Goal: Information Seeking & Learning: Learn about a topic

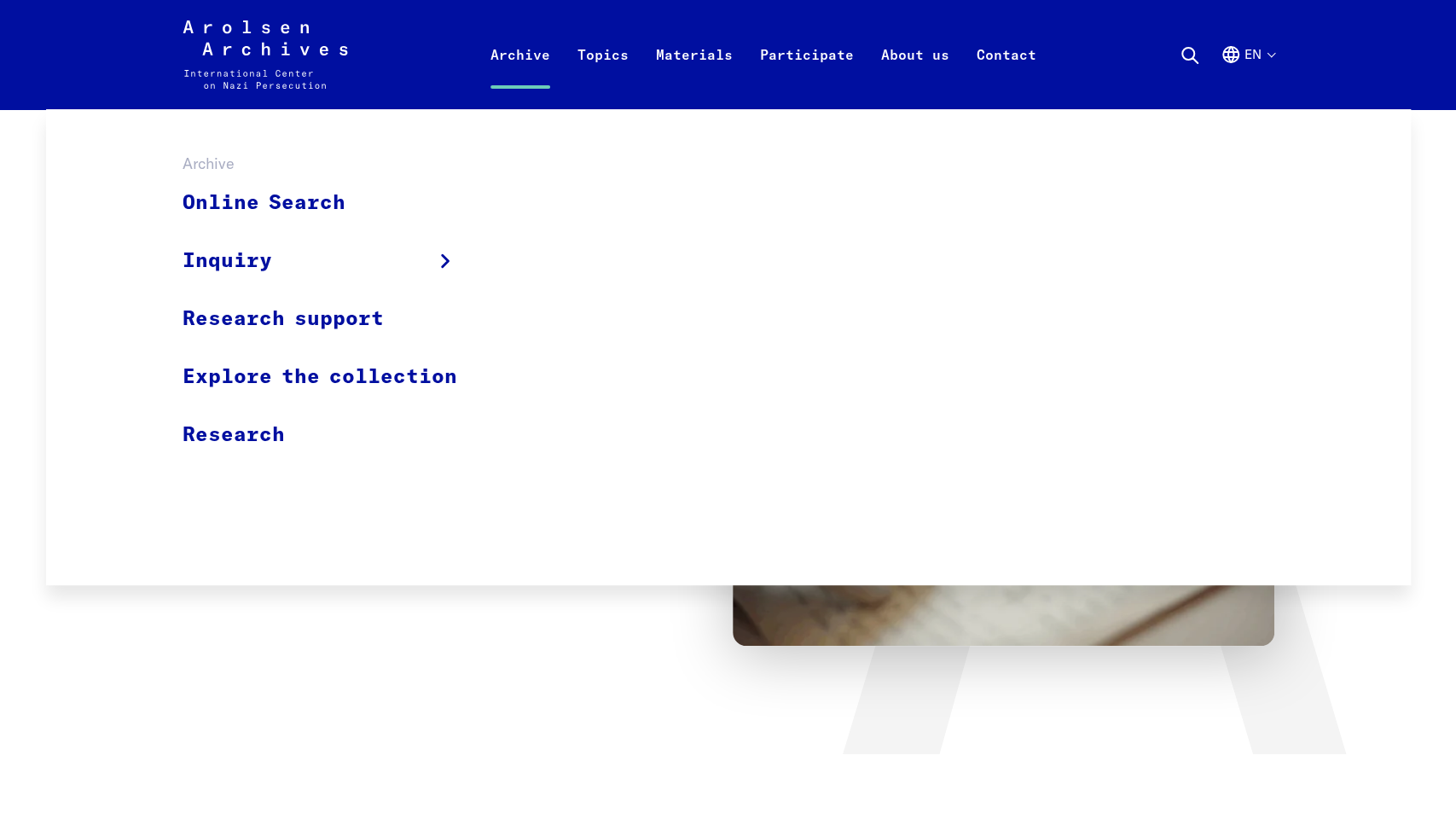
click at [527, 66] on link "Archive" at bounding box center [519, 75] width 87 height 68
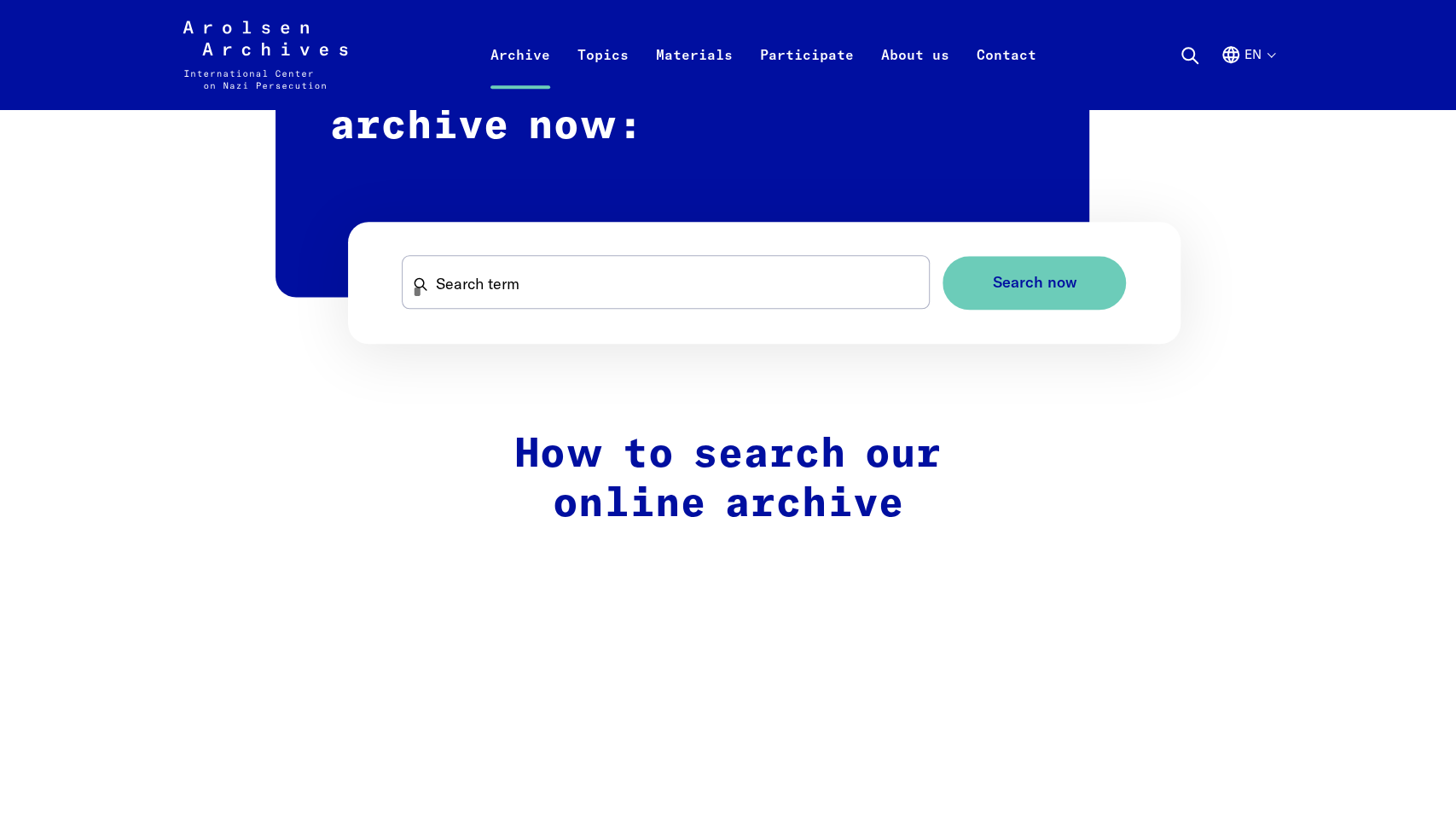
scroll to position [1080, 0]
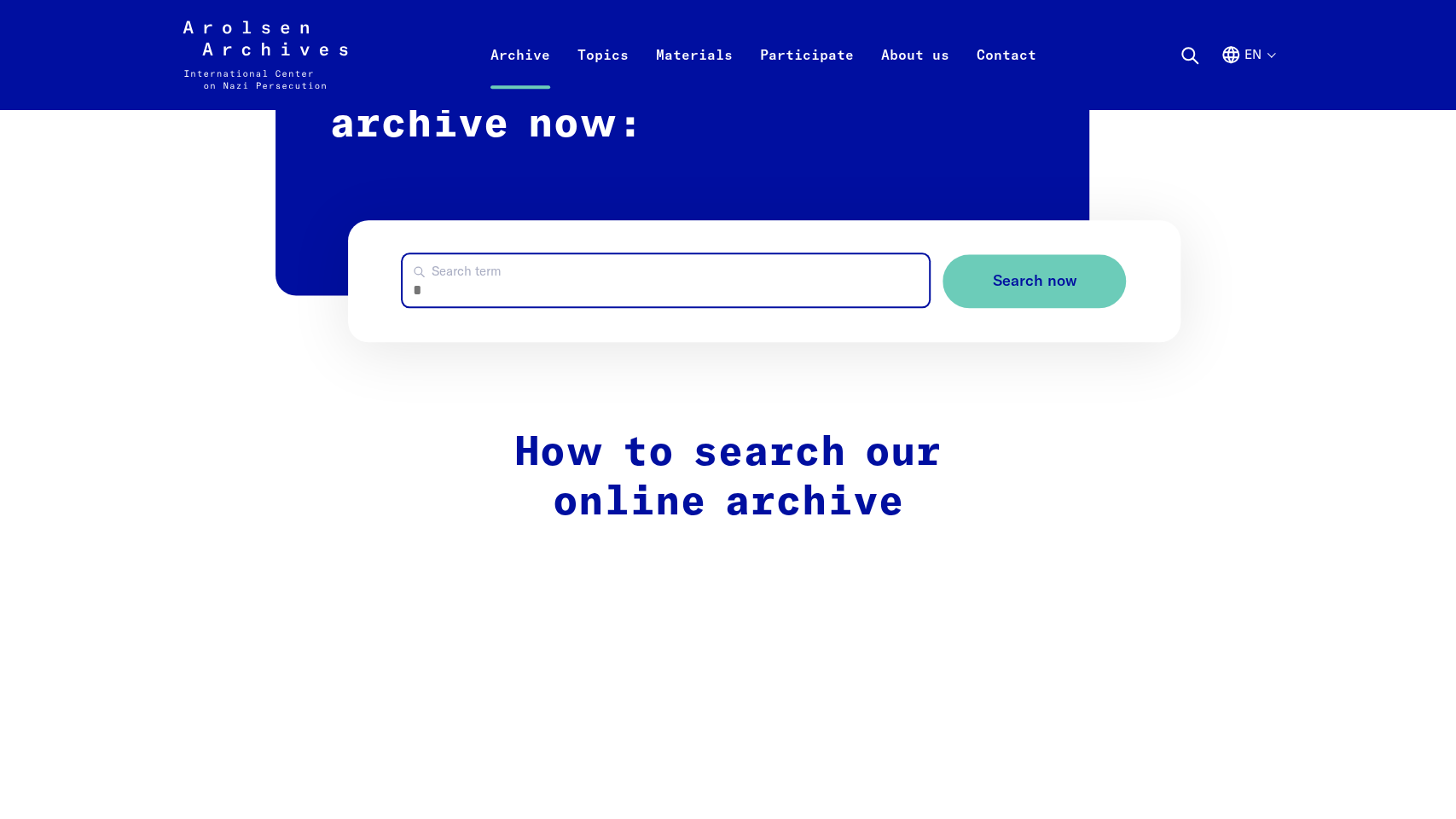
click at [696, 285] on input "Search term" at bounding box center [666, 280] width 527 height 52
type input "**********"
click at [942, 254] on button "Search now" at bounding box center [1034, 281] width 183 height 54
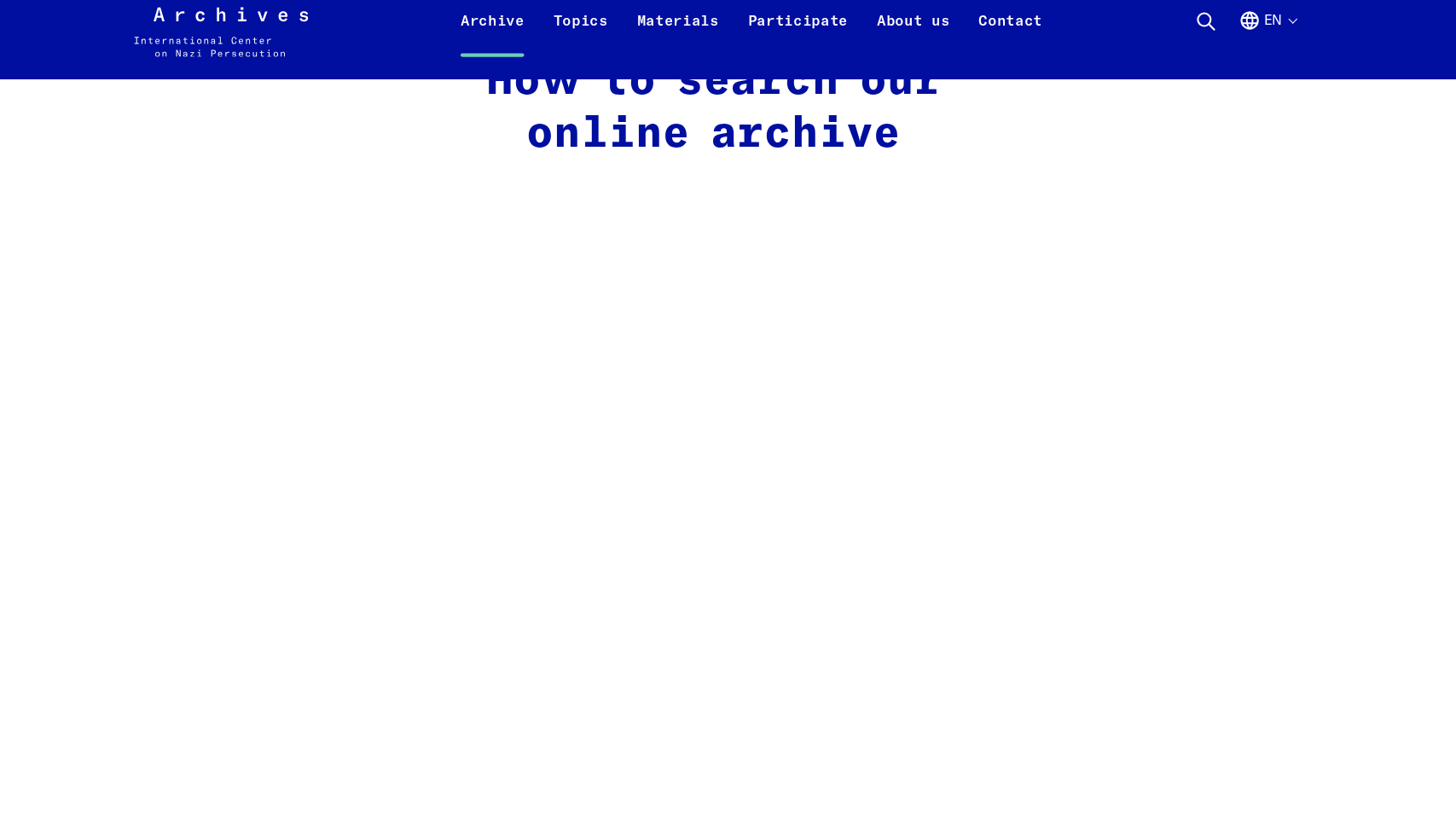
scroll to position [1422, 0]
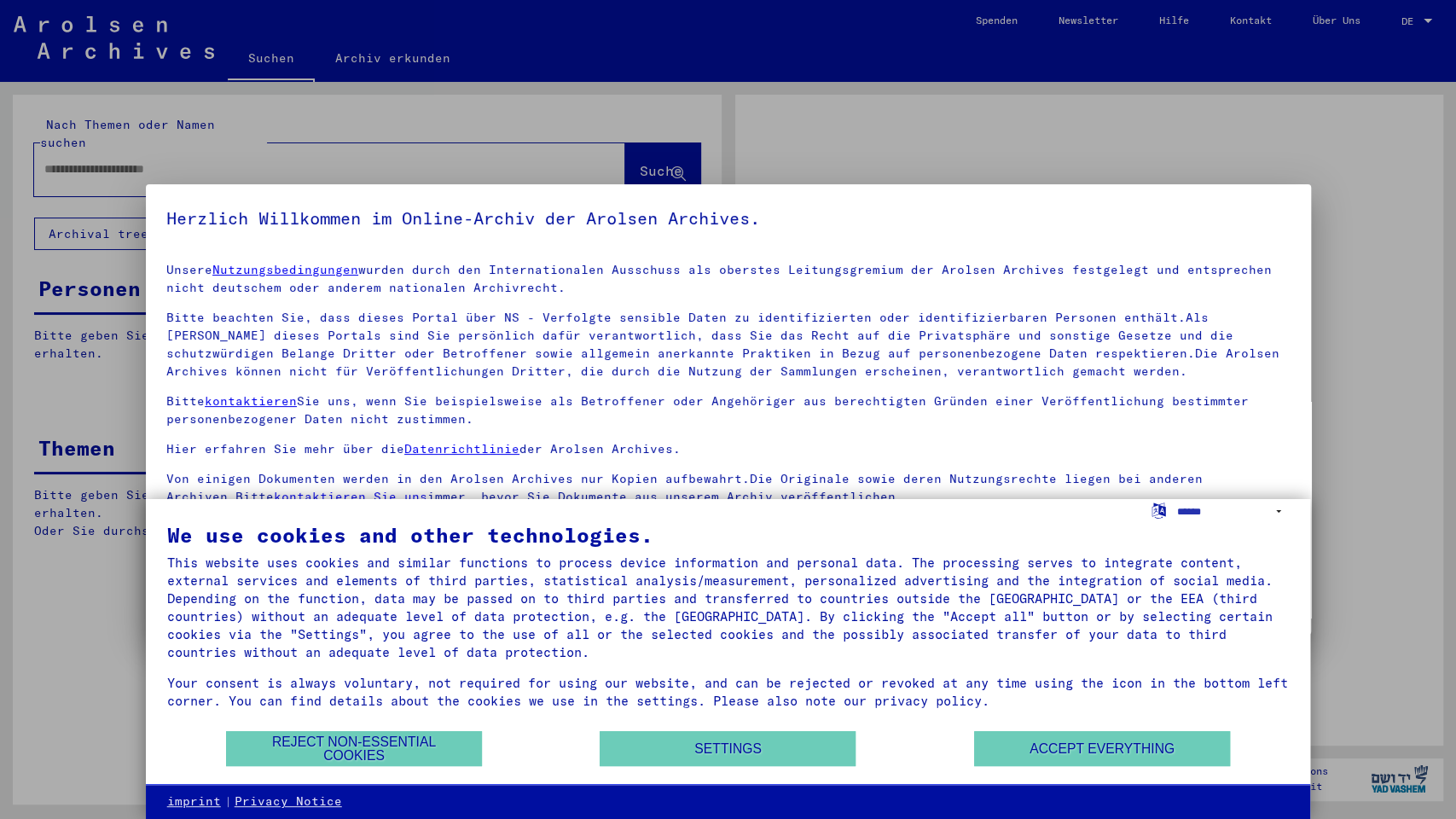
type input "**********"
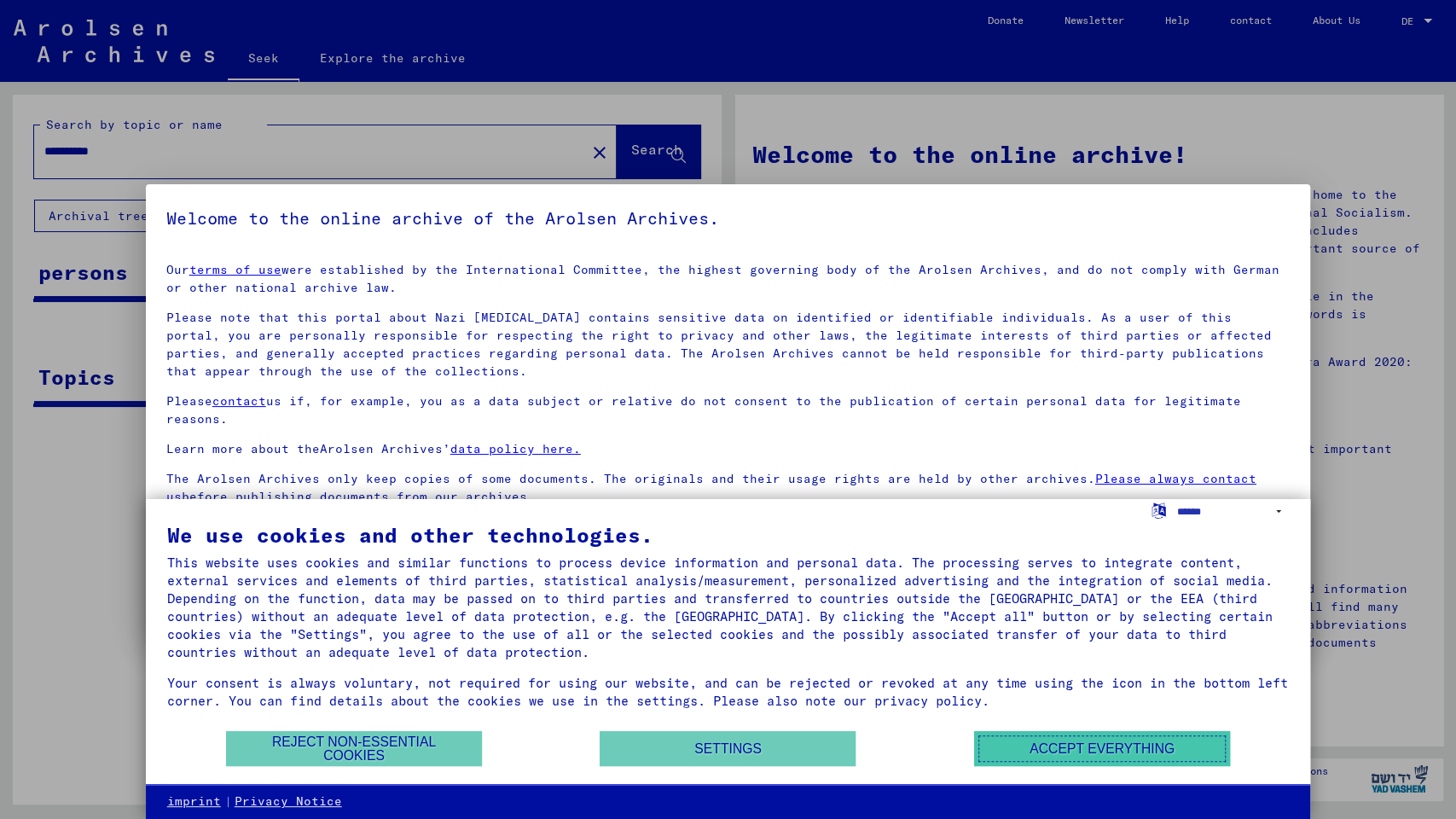
click at [1046, 757] on button "Accept everything" at bounding box center [1102, 749] width 256 height 35
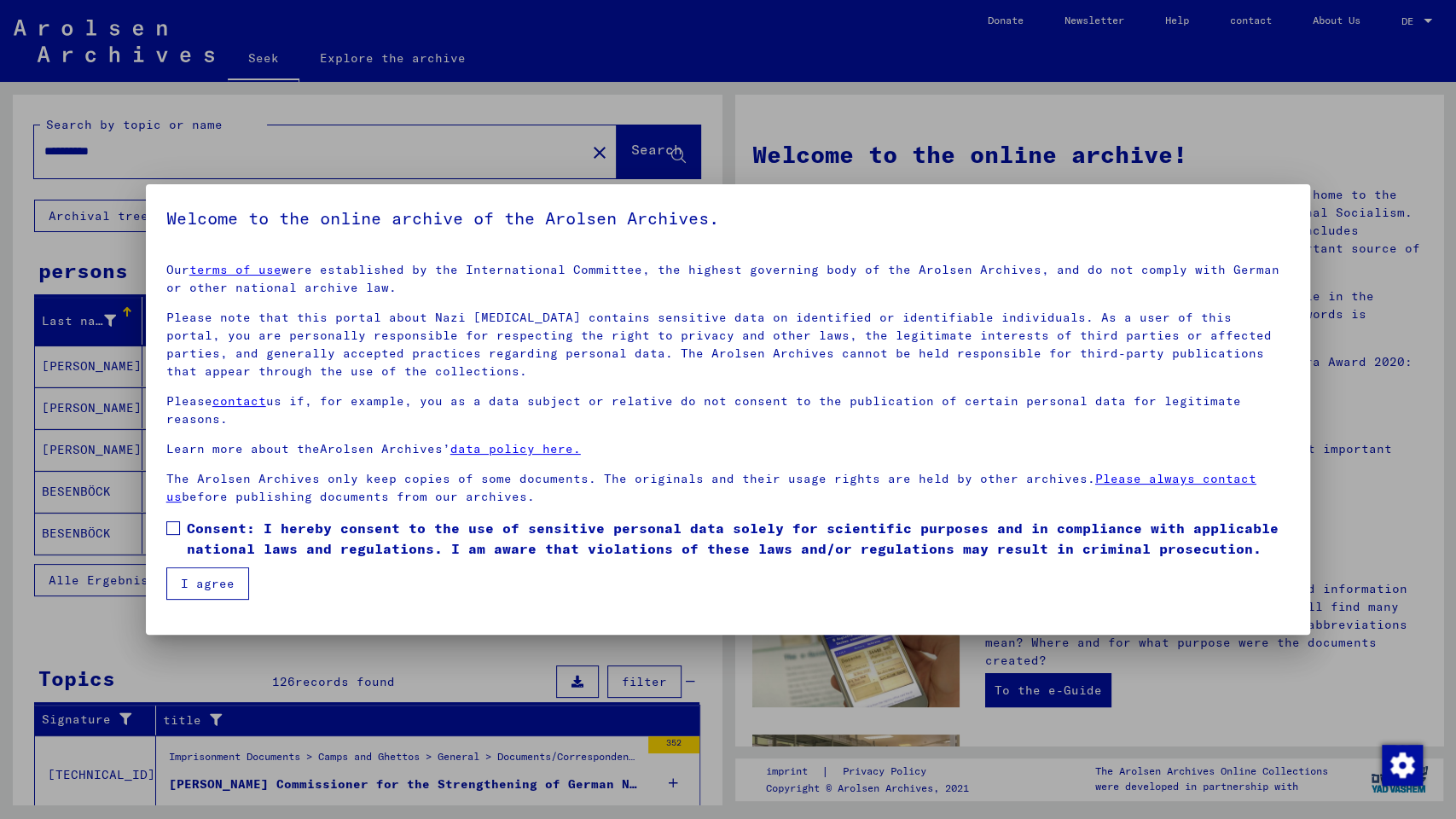
click at [178, 522] on span at bounding box center [173, 528] width 14 height 14
click at [212, 576] on font "I agree" at bounding box center [208, 584] width 54 height 16
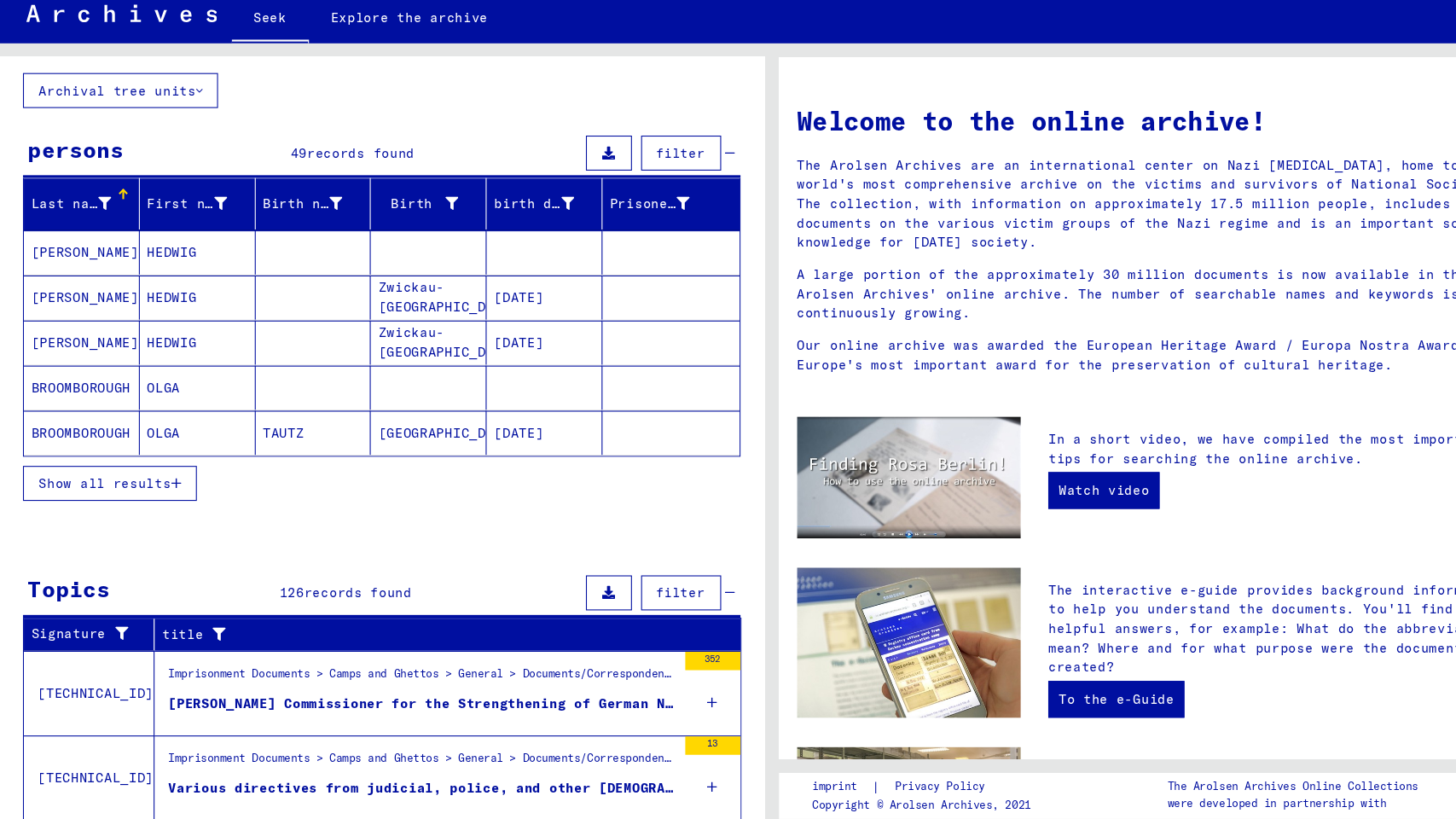
scroll to position [82, 0]
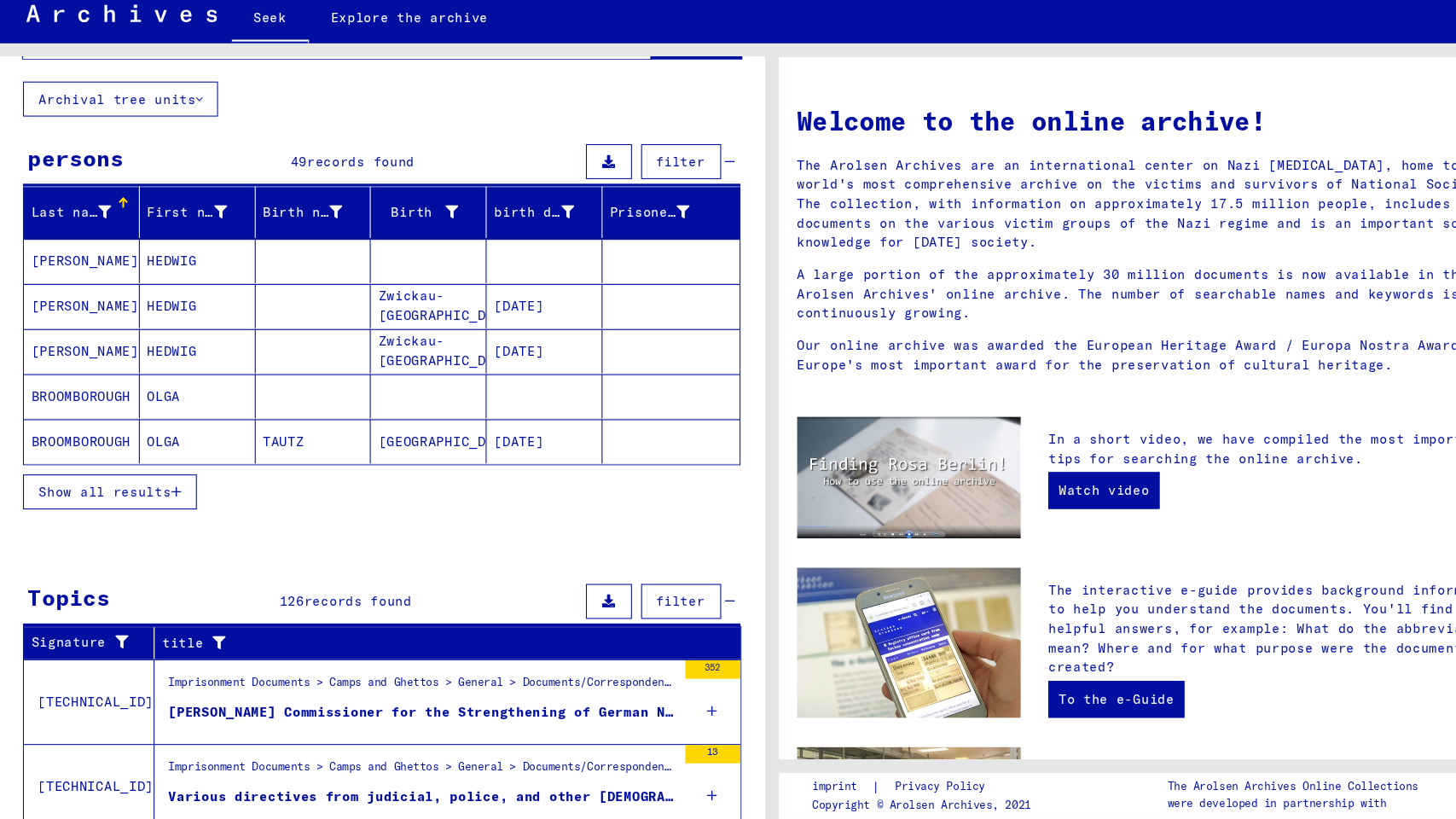
click at [140, 510] on button "Show all results" at bounding box center [114, 498] width 161 height 32
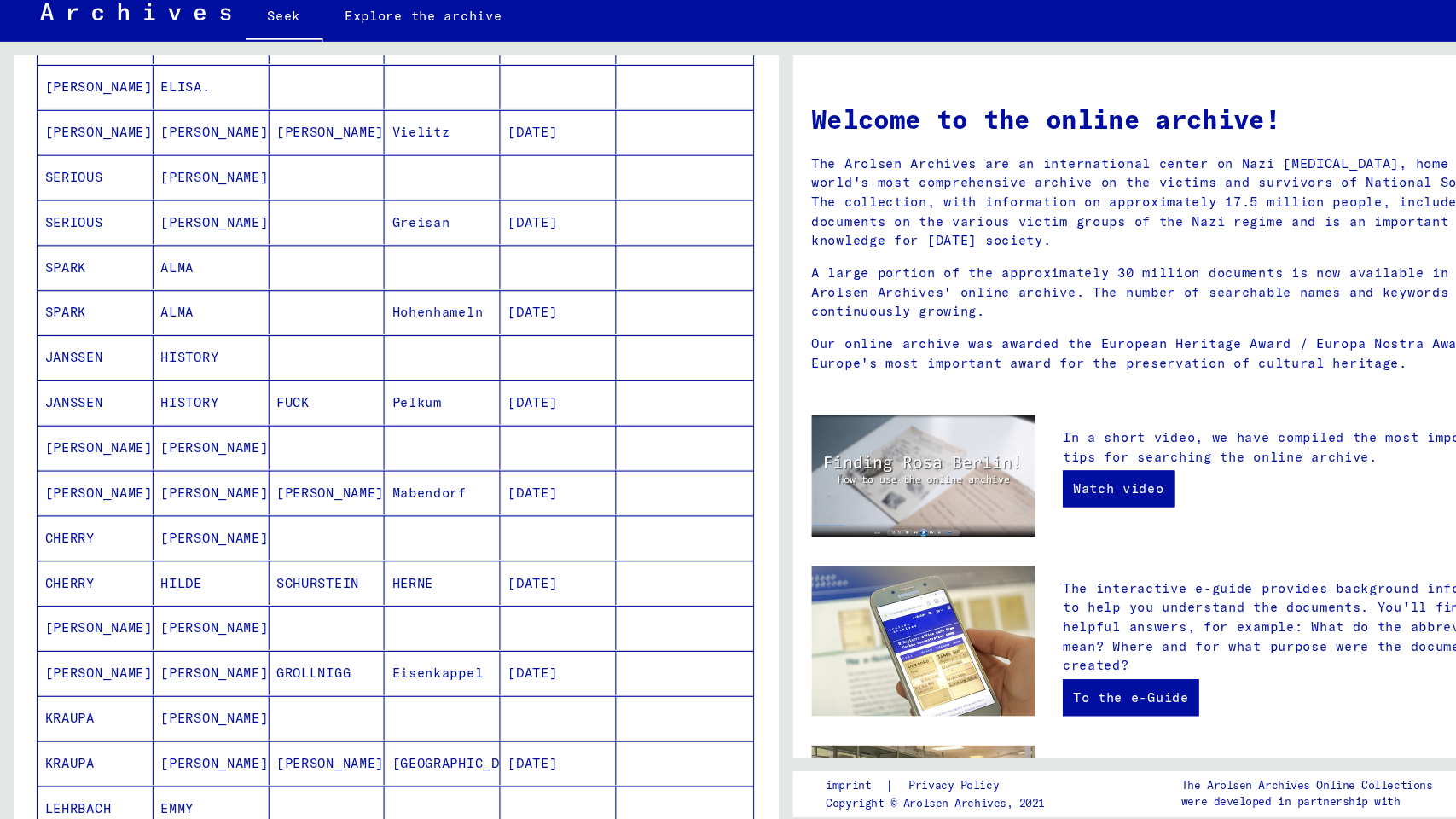
scroll to position [540, 0]
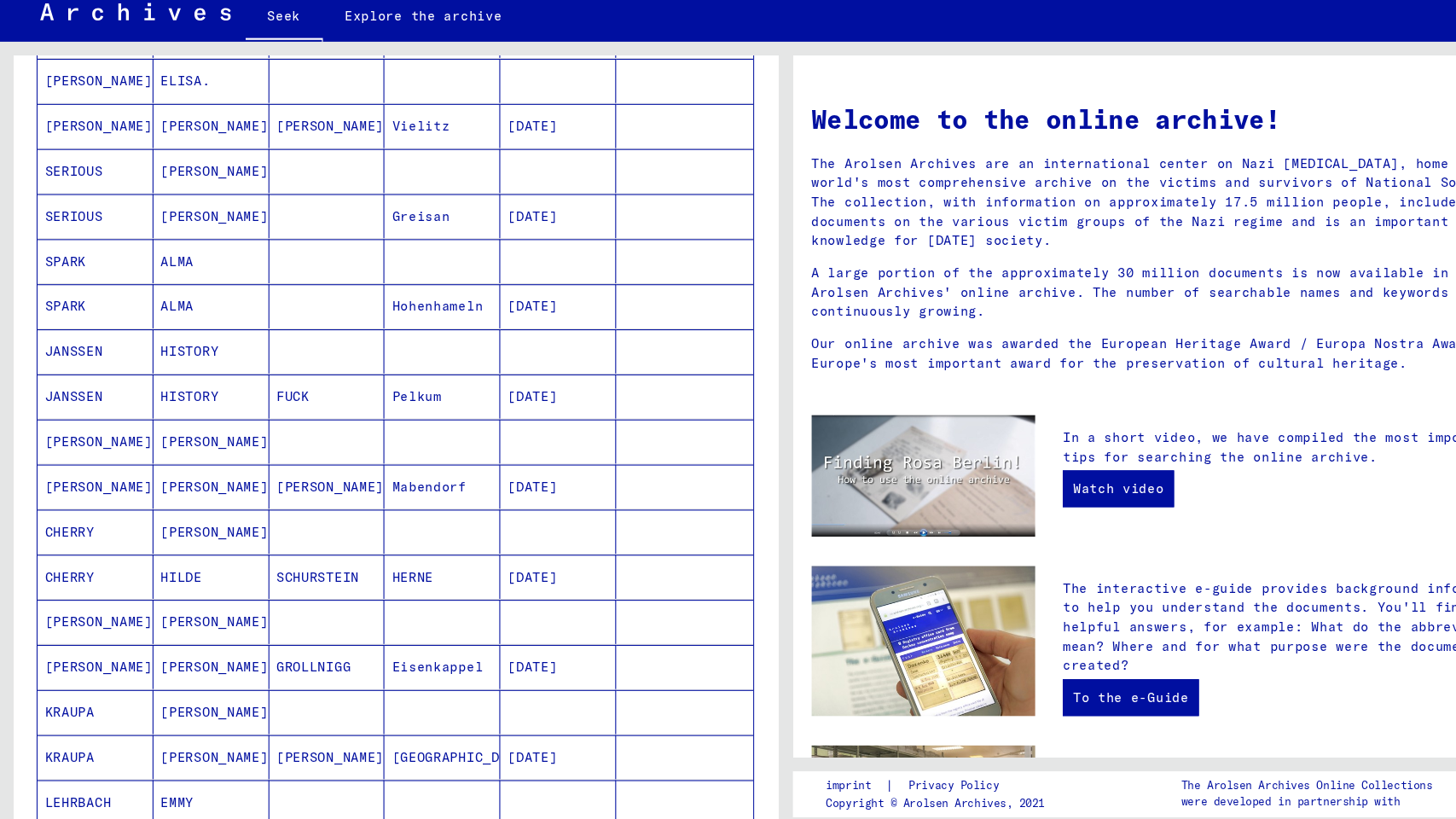
click at [143, 579] on mat-cell "HILDE" at bounding box center [196, 578] width 107 height 41
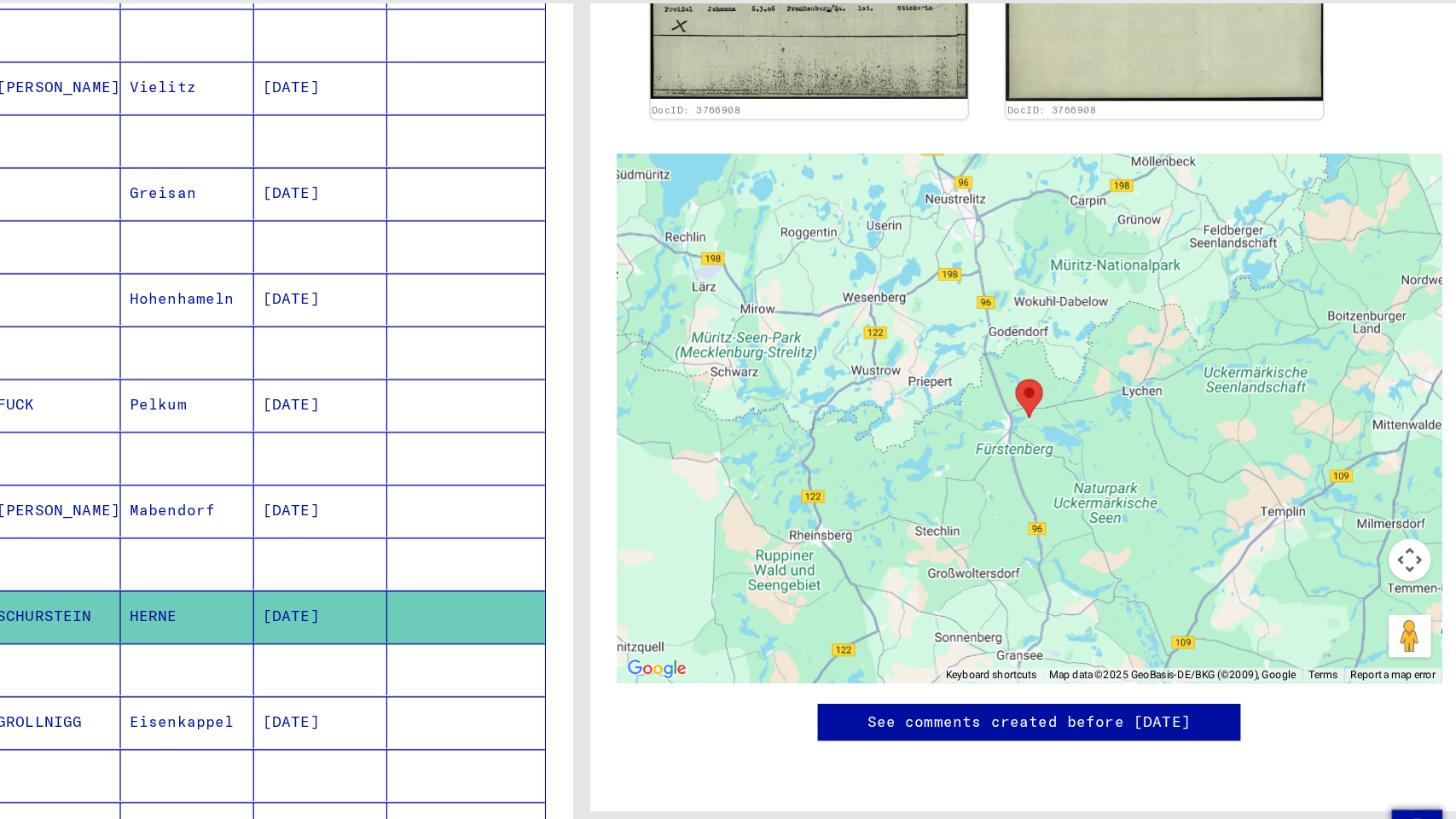
scroll to position [1132, 0]
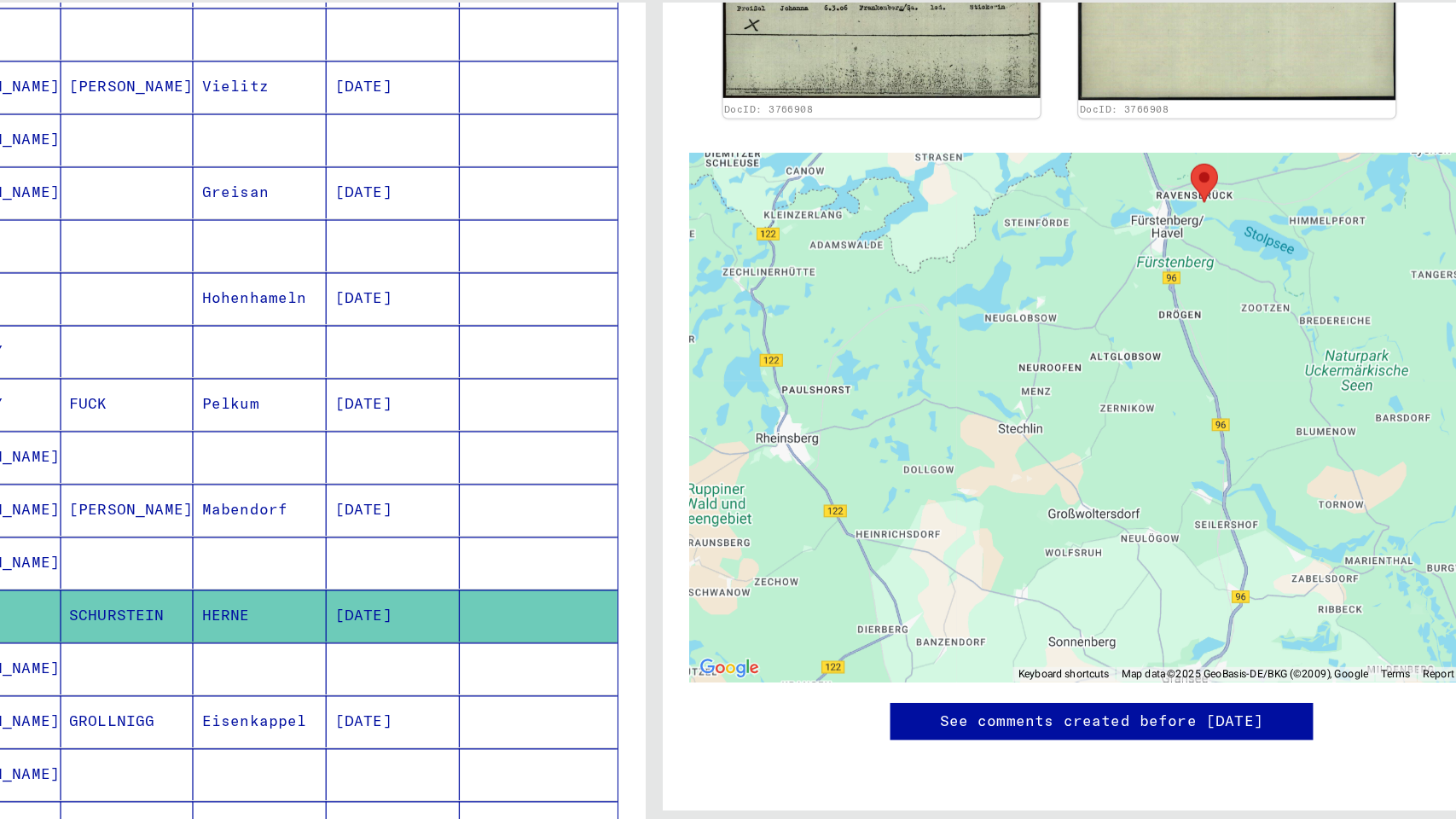
click at [516, 341] on mat-cell "[DATE]" at bounding box center [517, 332] width 107 height 42
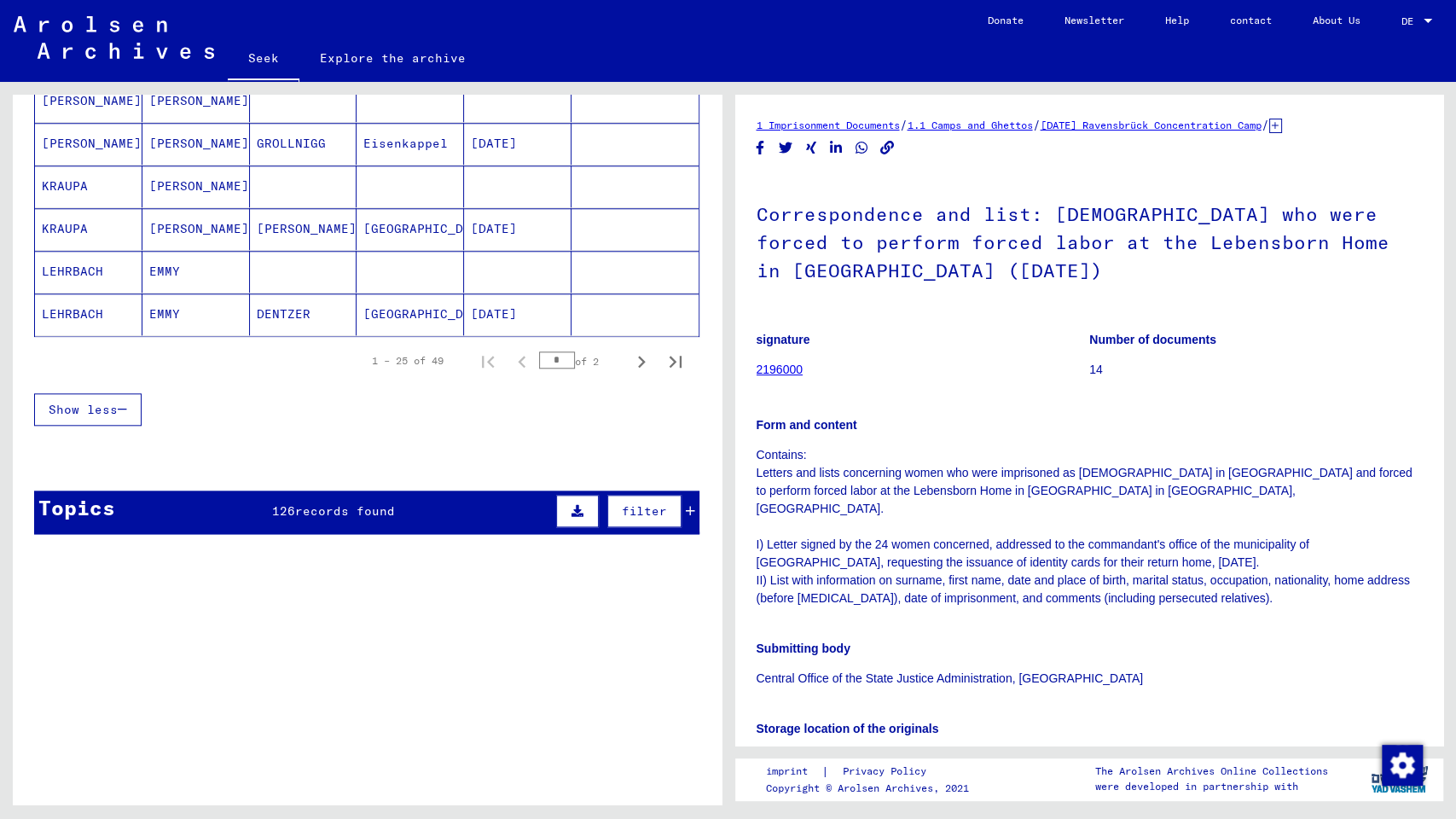
scroll to position [1075, 0]
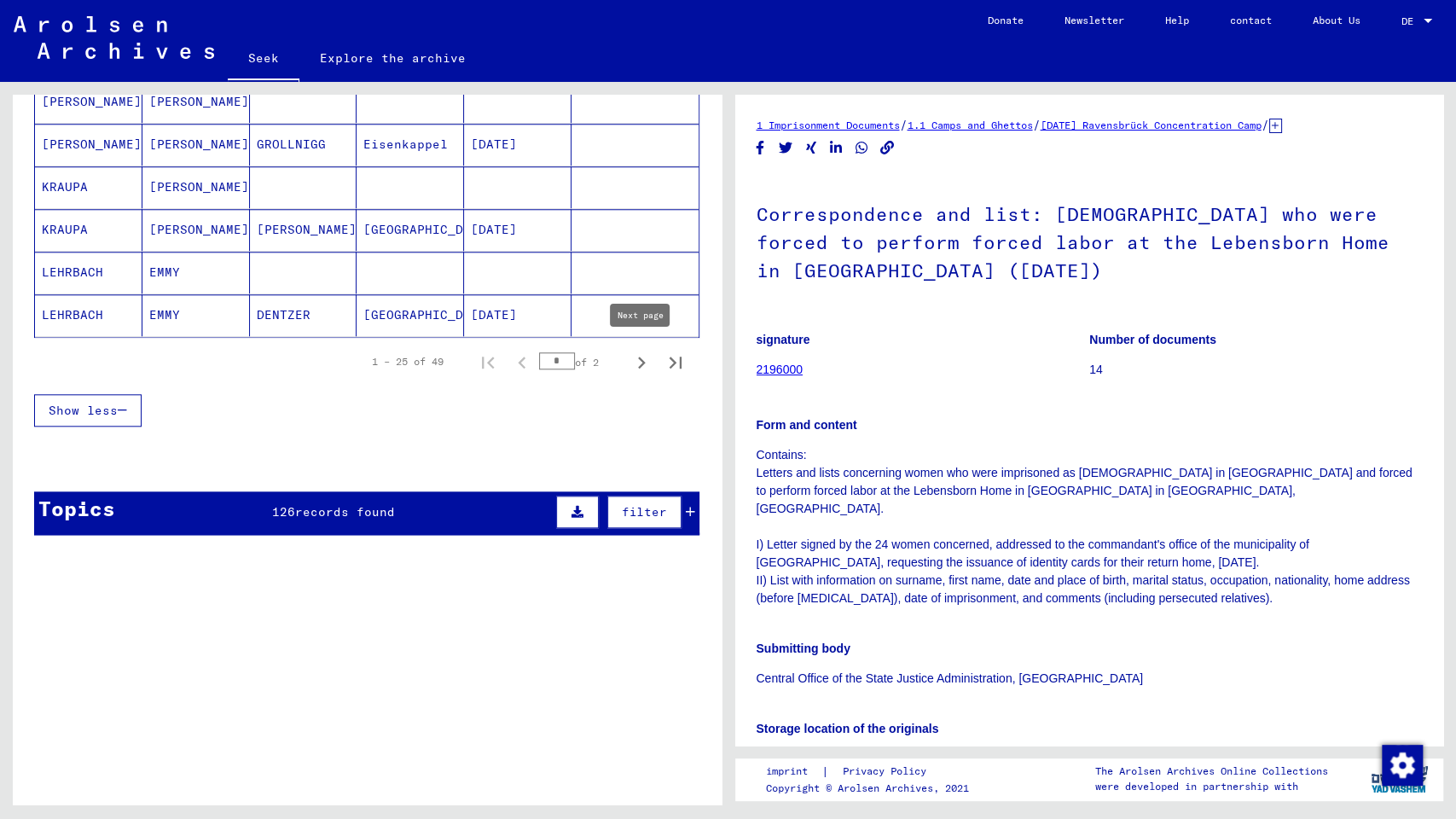
click at [645, 356] on icon "Next page" at bounding box center [641, 363] width 24 height 24
type input "*"
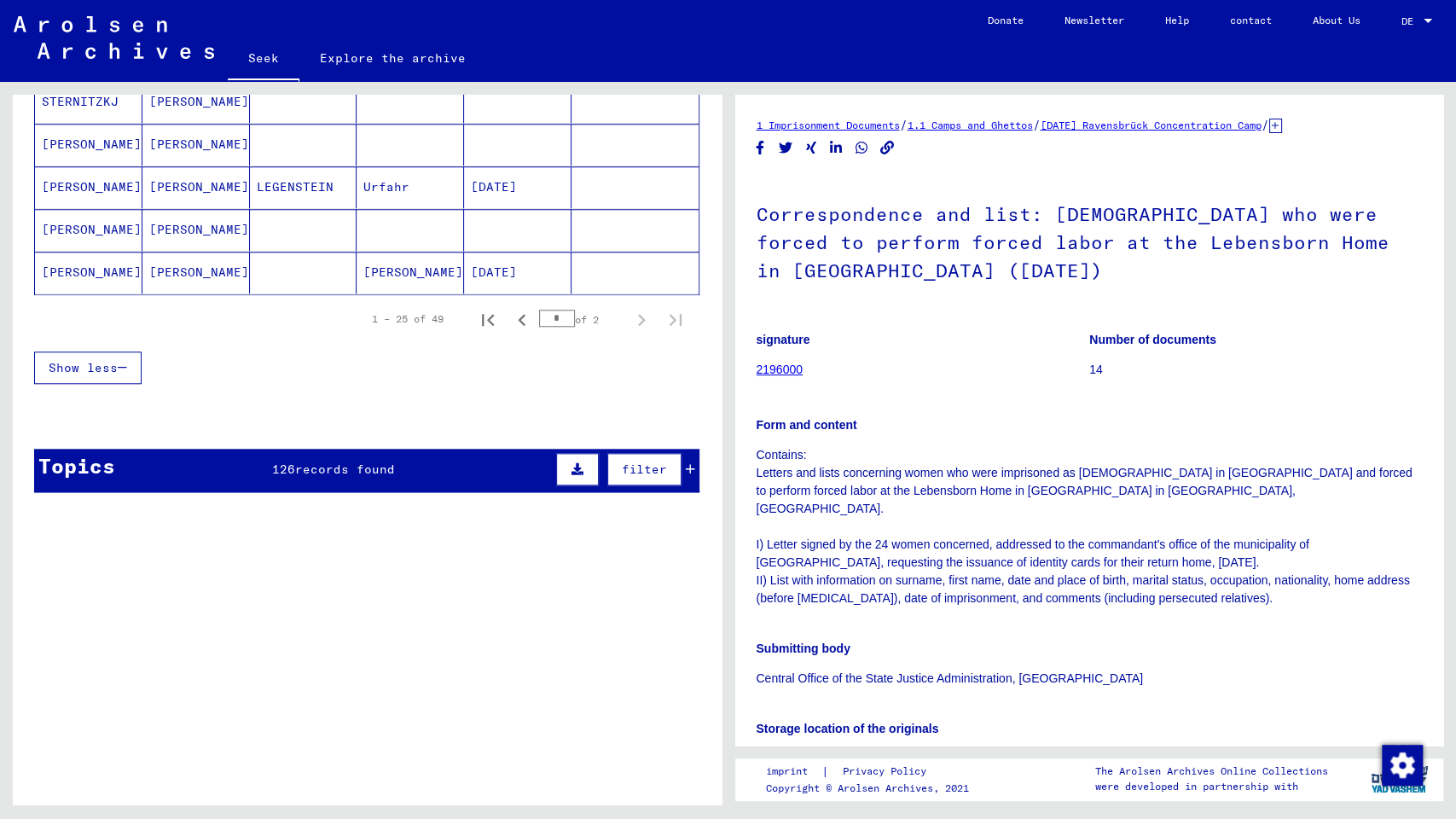
scroll to position [653, 0]
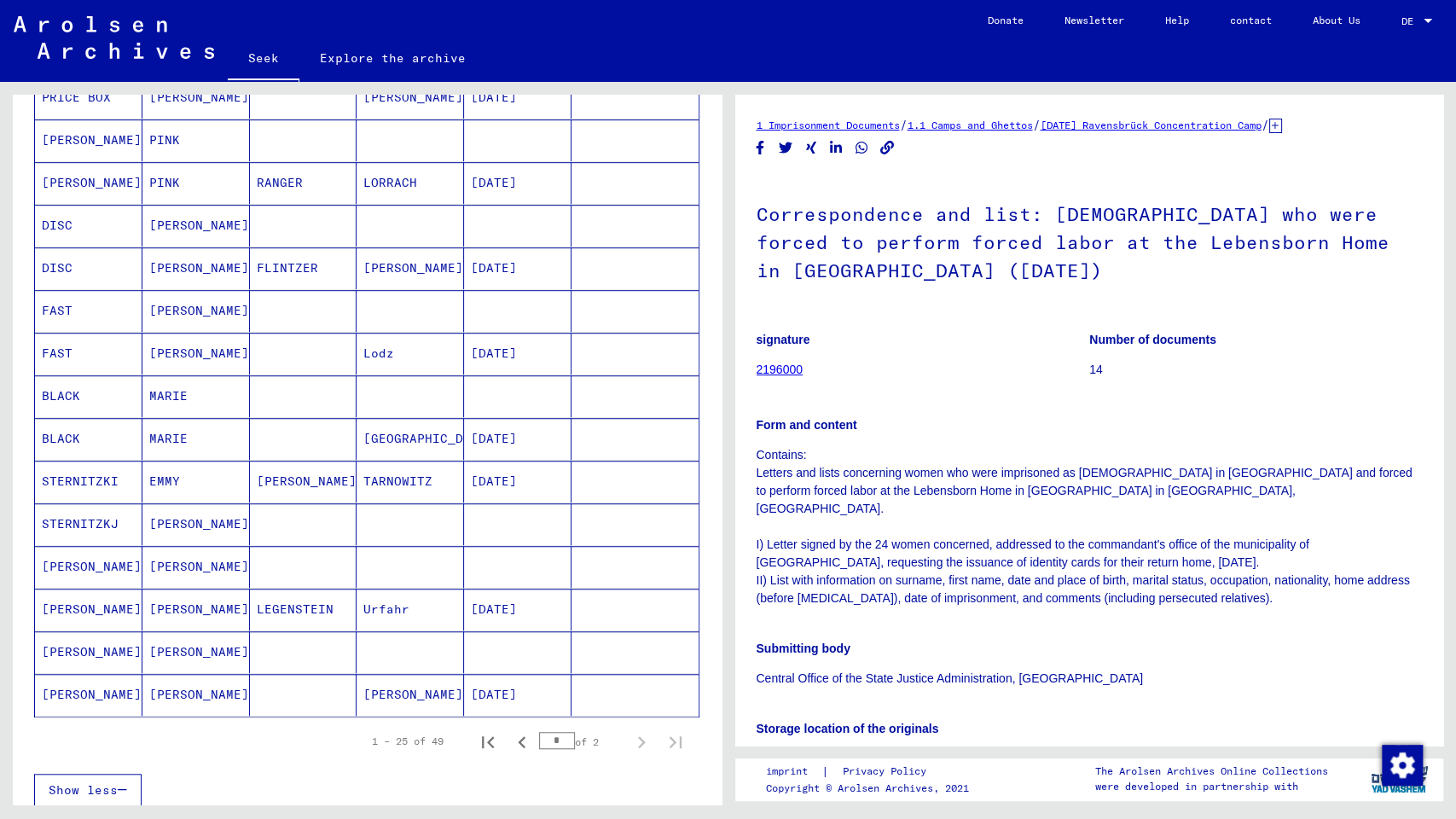
click at [491, 335] on mat-cell "[DATE]" at bounding box center [517, 353] width 107 height 42
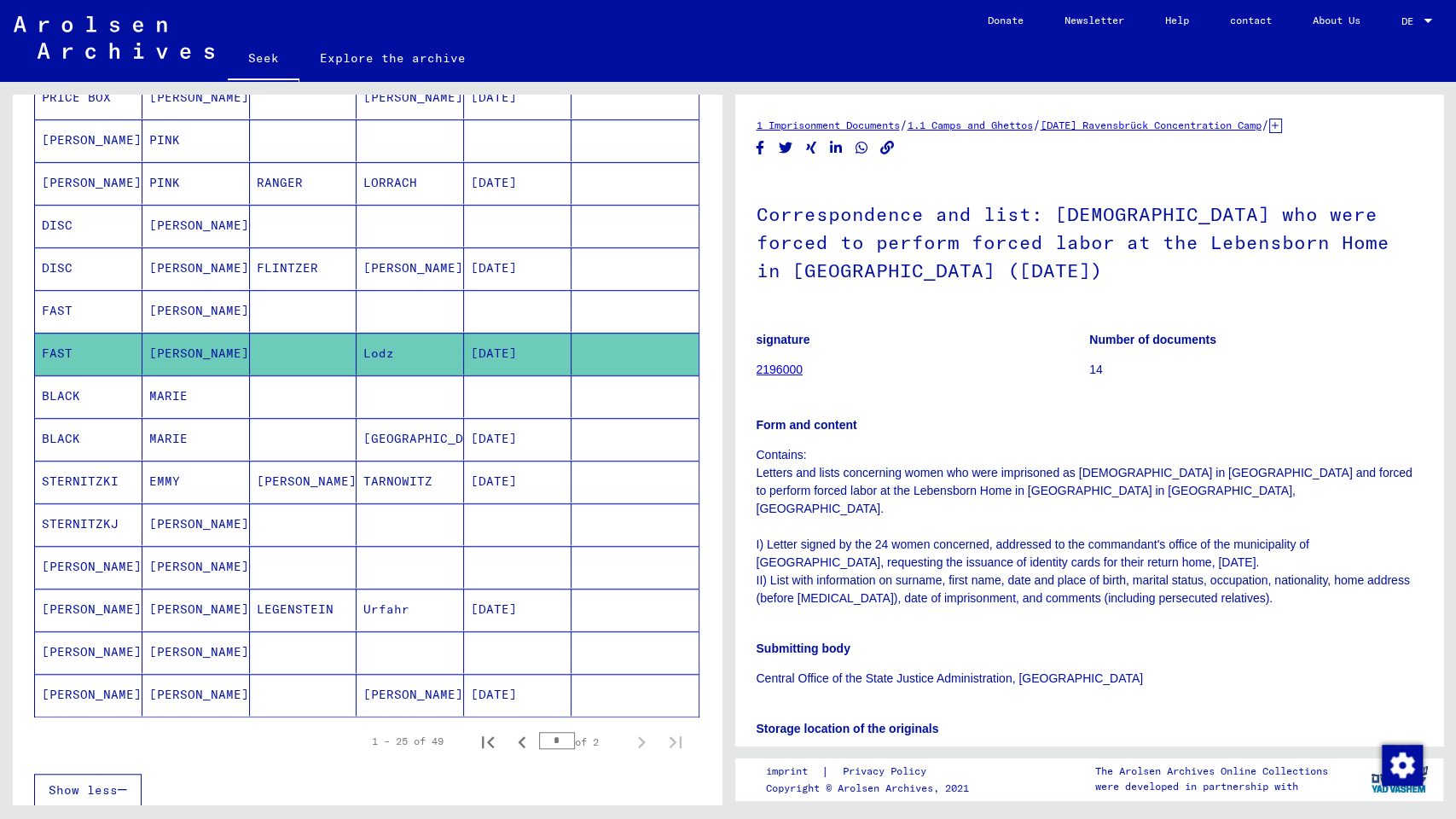
click at [385, 605] on font "Urfahr" at bounding box center [386, 609] width 46 height 16
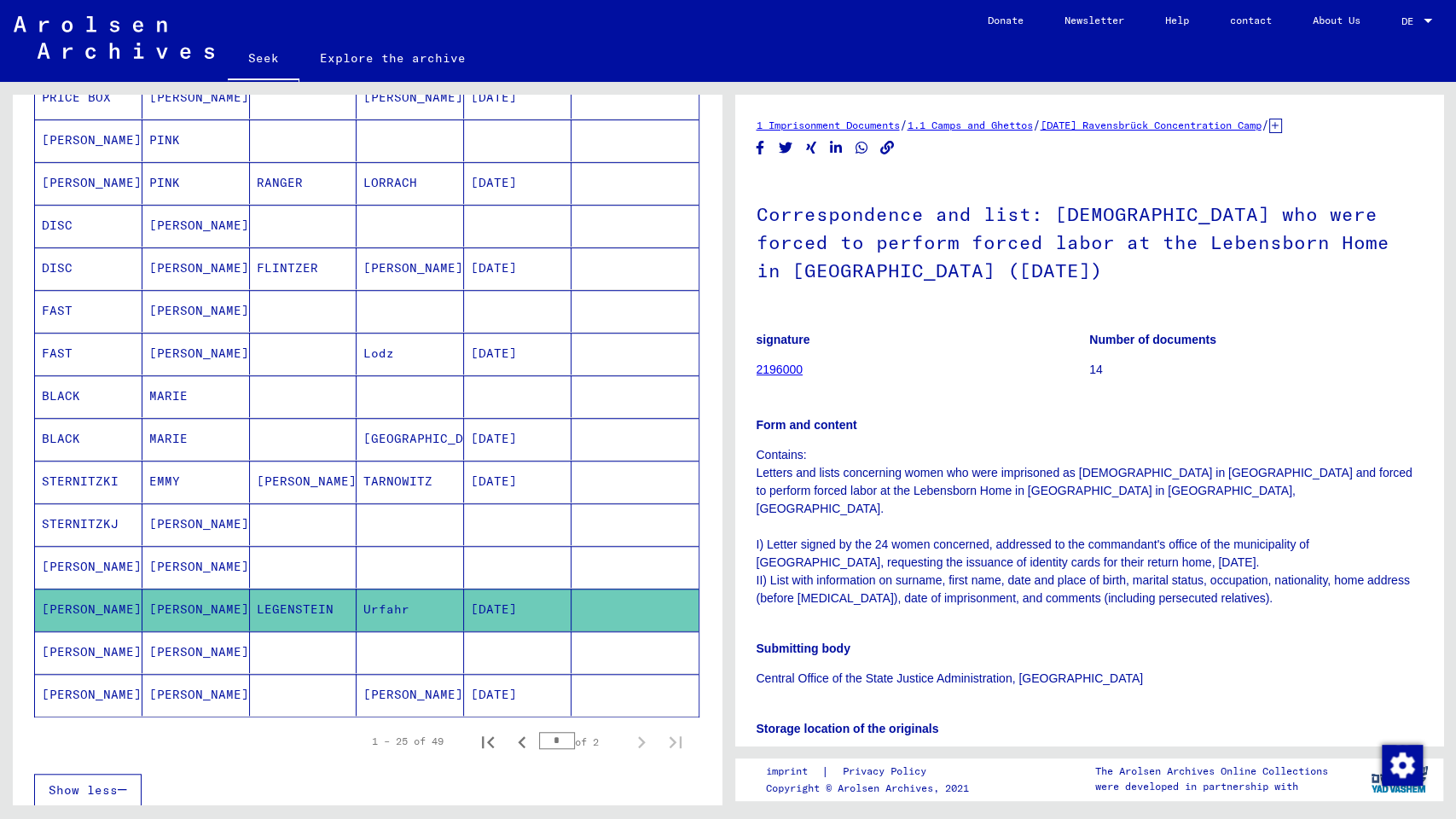
click at [262, 576] on mat-cell at bounding box center [303, 566] width 107 height 42
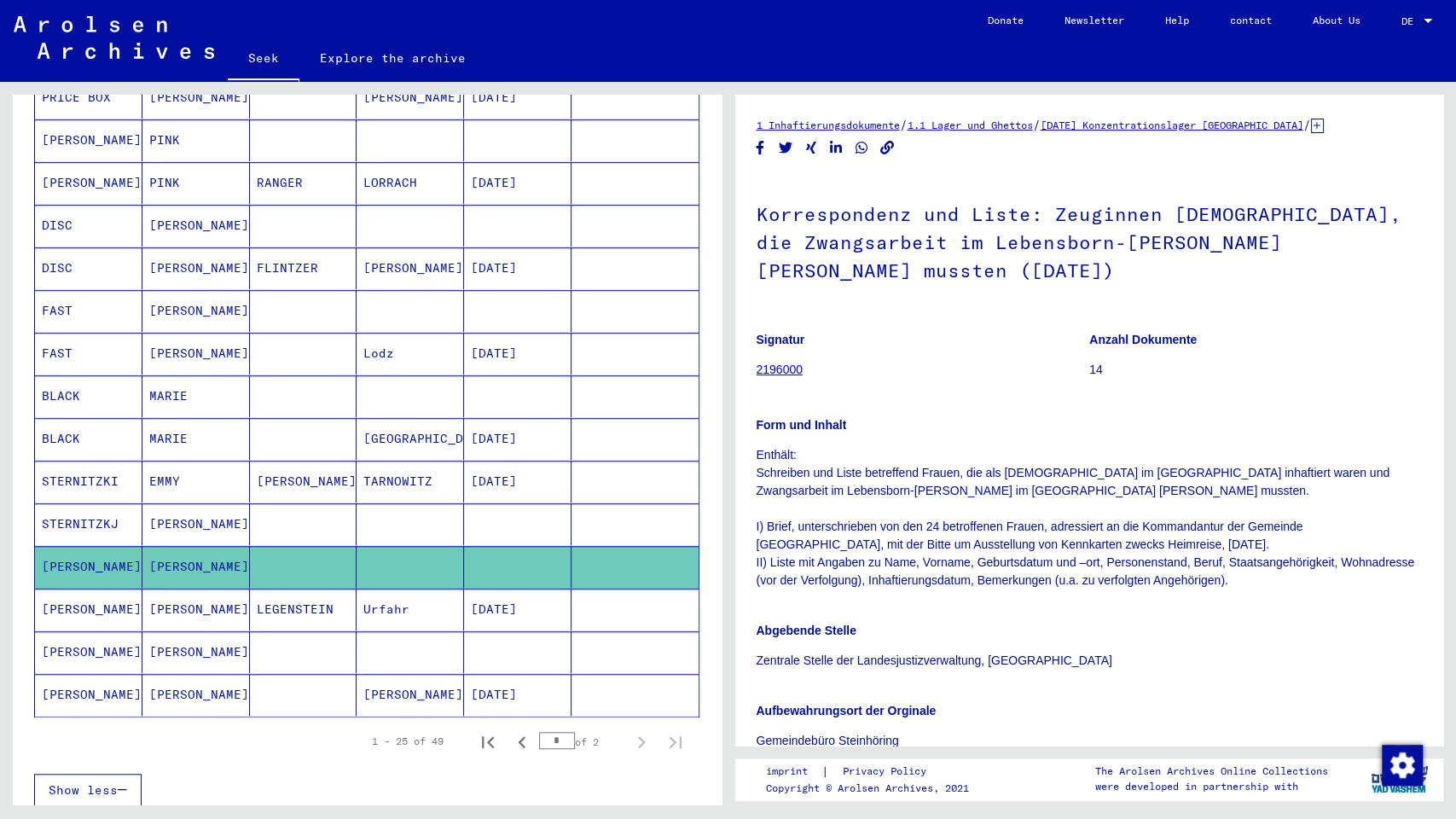
click at [292, 602] on font "LEGENSTEIN" at bounding box center [294, 609] width 77 height 16
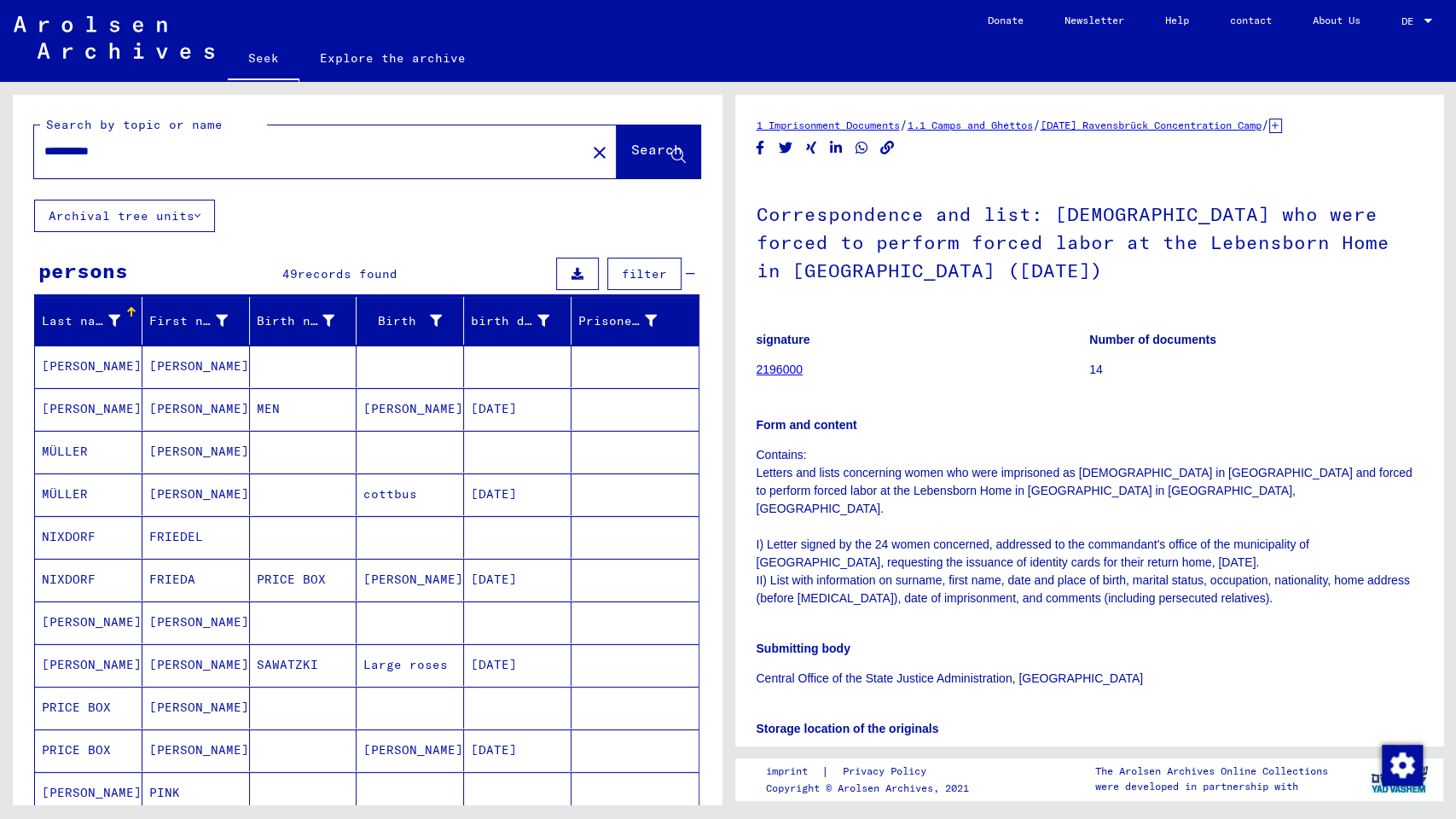
scroll to position [1215, 0]
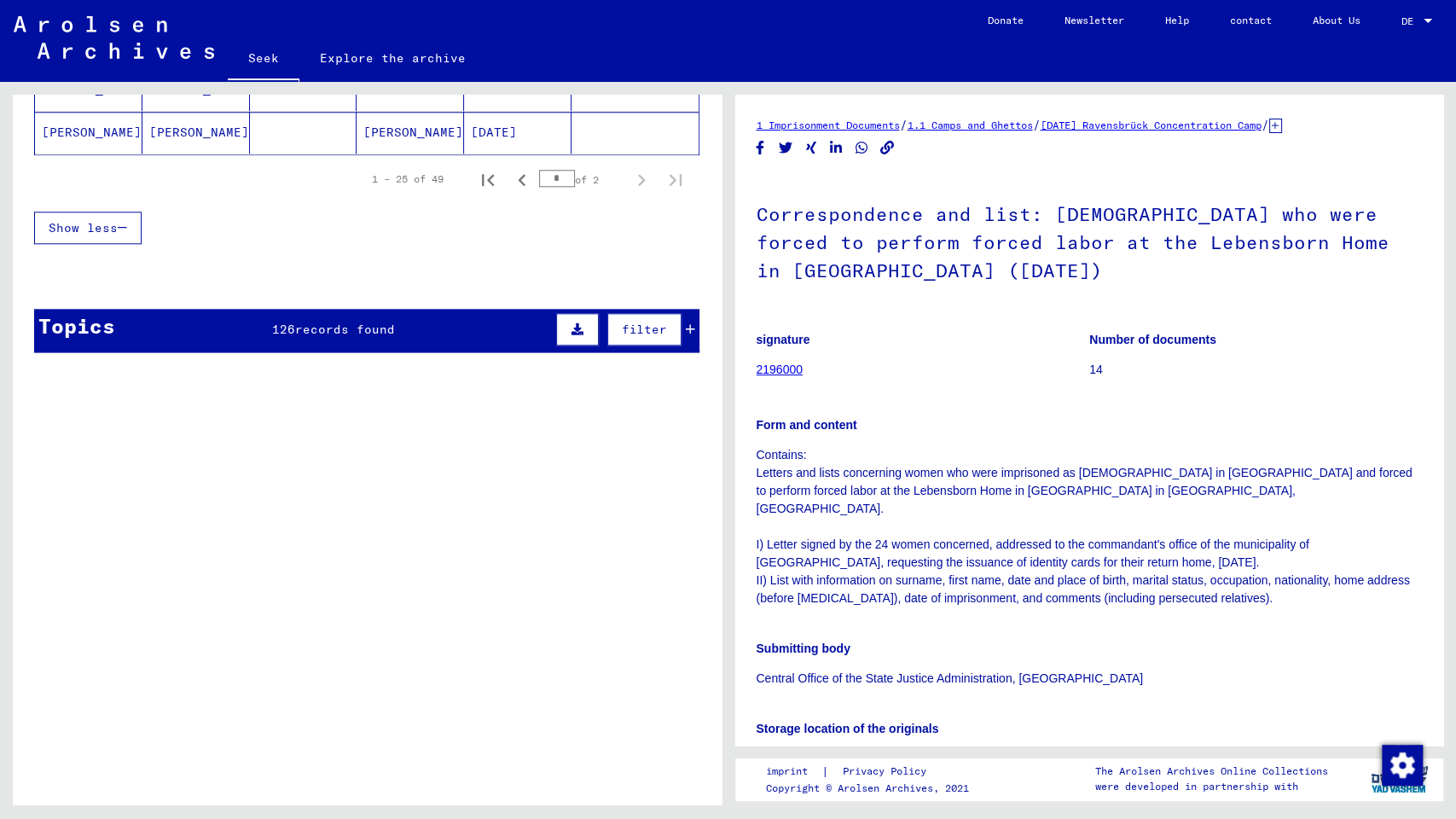
click at [291, 332] on div "Topics 126 records found filter" at bounding box center [366, 331] width 666 height 44
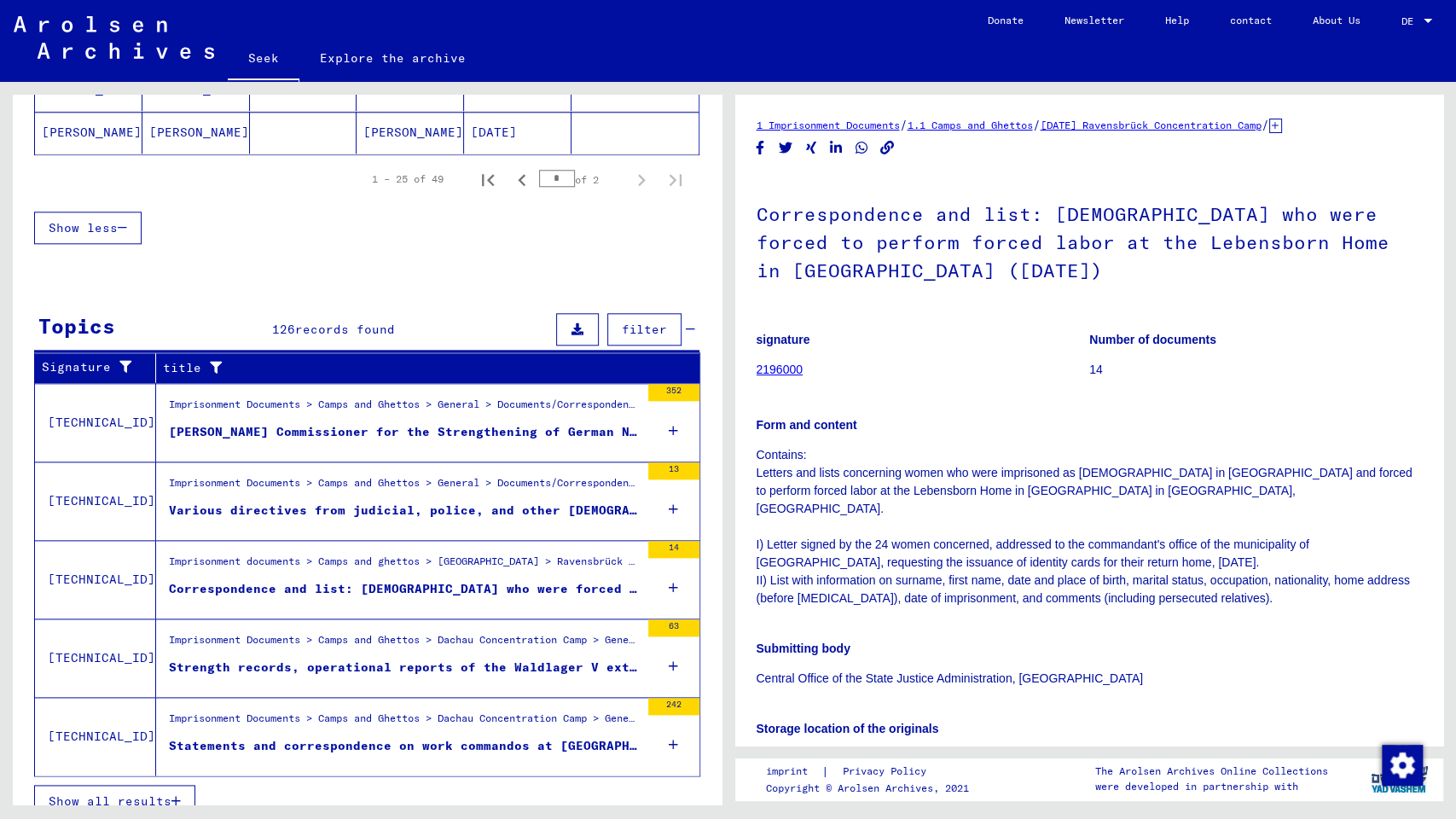
scroll to position [1228, 0]
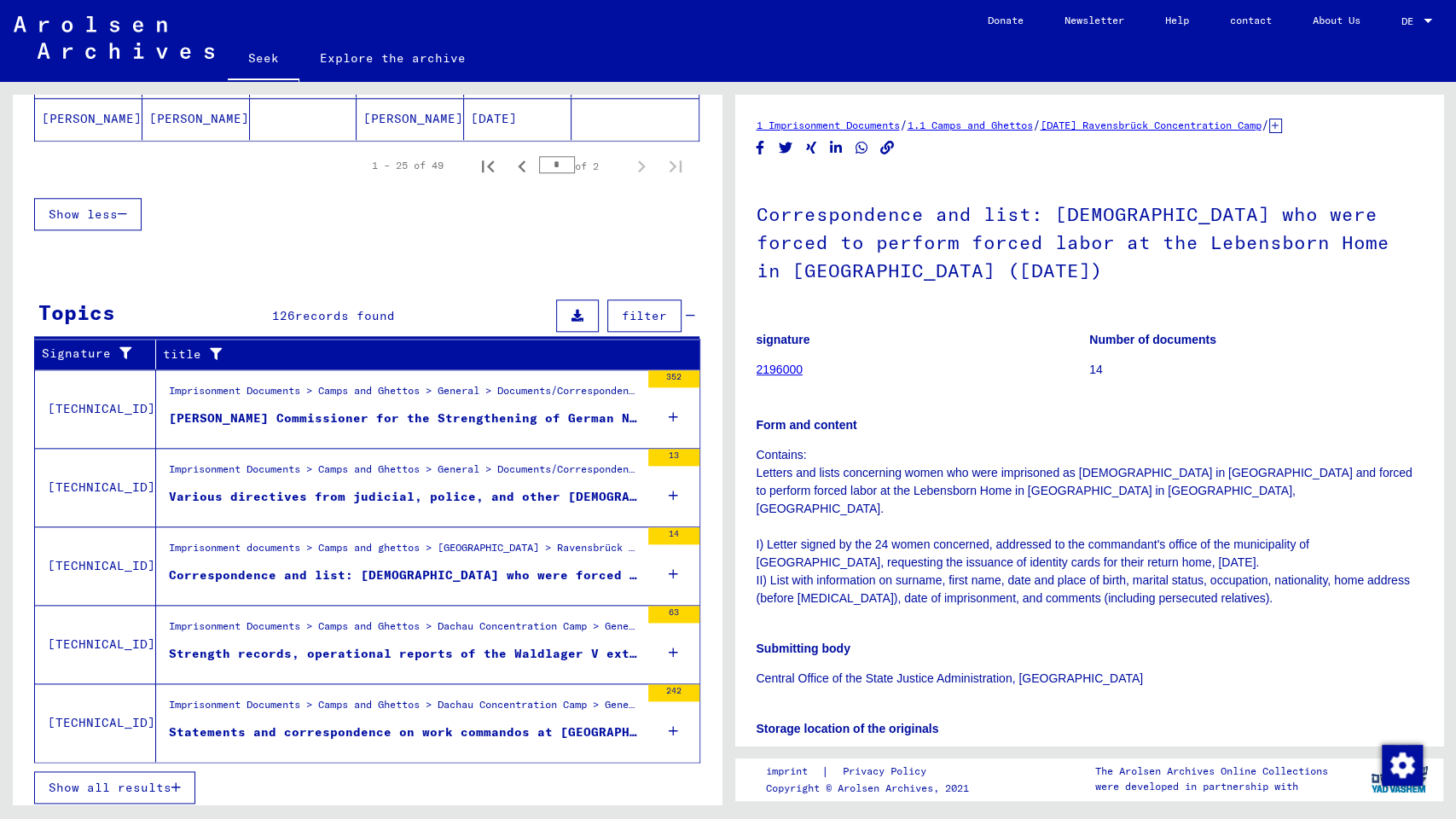
click at [434, 419] on div "[PERSON_NAME] Commissioner for the Strengthening of German Nationality, - Human…" at bounding box center [403, 418] width 471 height 18
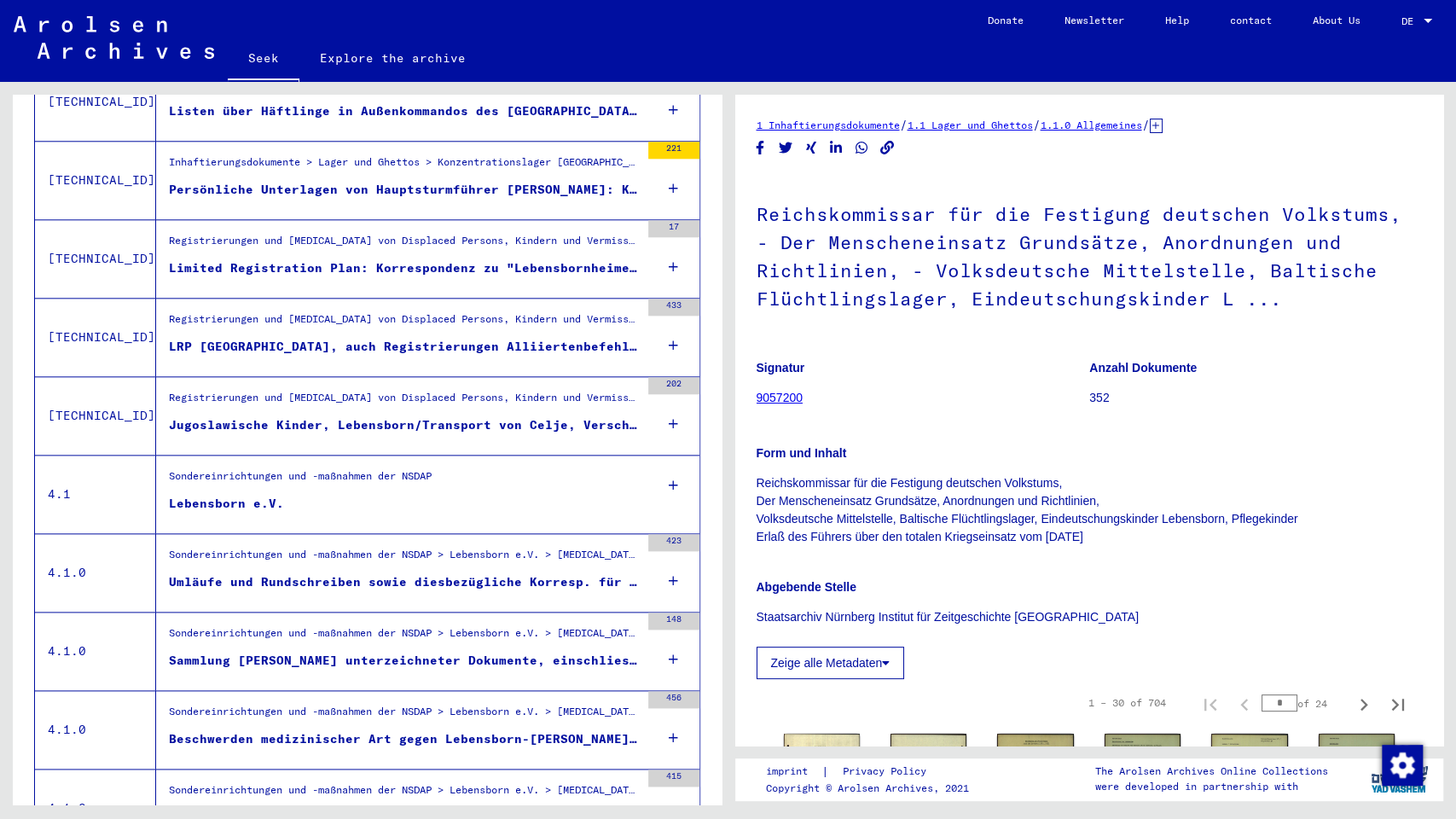
click at [292, 499] on figure "Lebensborn e.V." at bounding box center [403, 508] width 471 height 25
